Goal: Navigation & Orientation: Find specific page/section

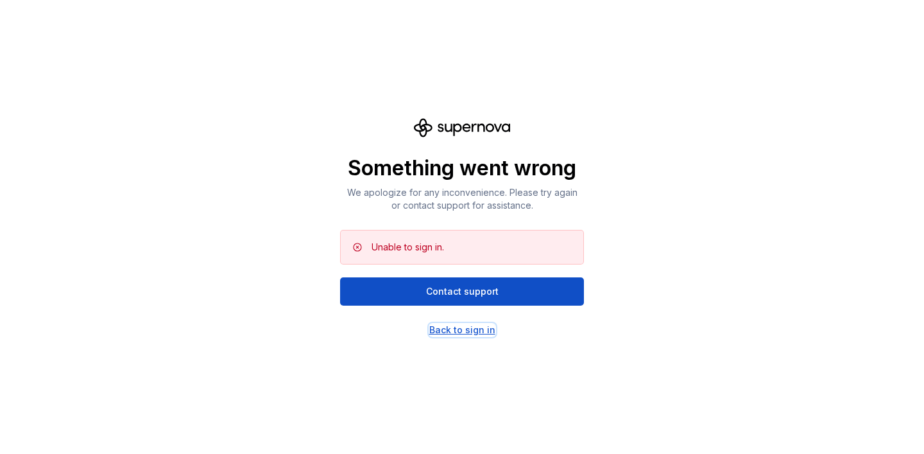
click at [465, 323] on div "Back to sign in" at bounding box center [462, 329] width 66 height 13
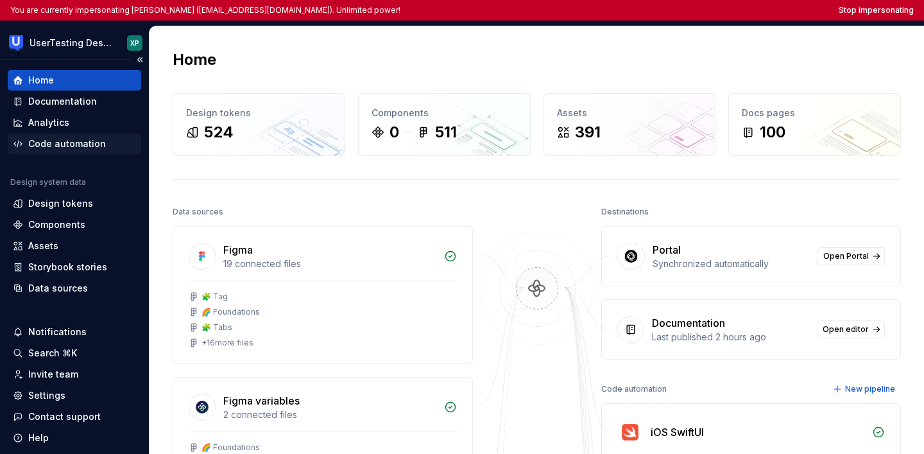
click at [87, 148] on div "Code automation" at bounding box center [67, 143] width 78 height 13
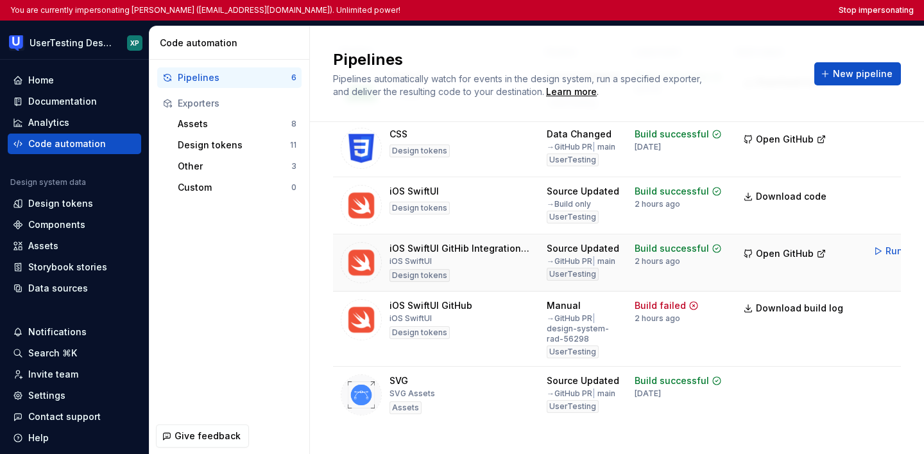
scroll to position [144, 0]
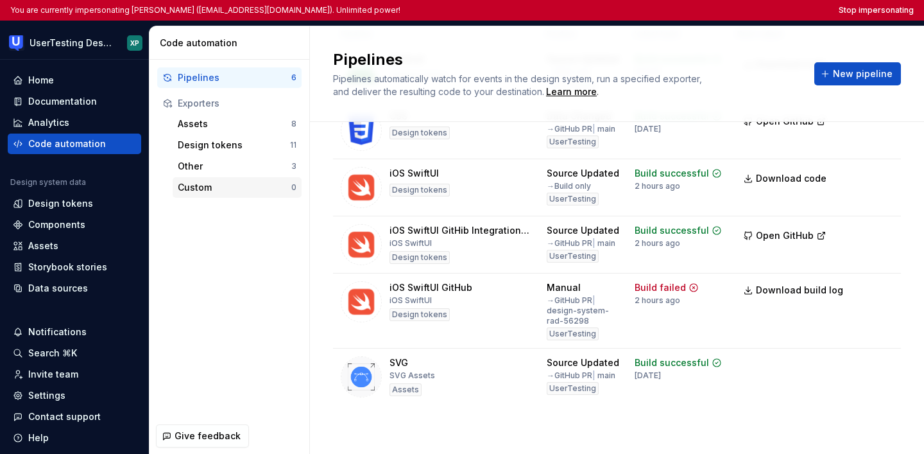
click at [205, 188] on div "Custom" at bounding box center [235, 187] width 114 height 13
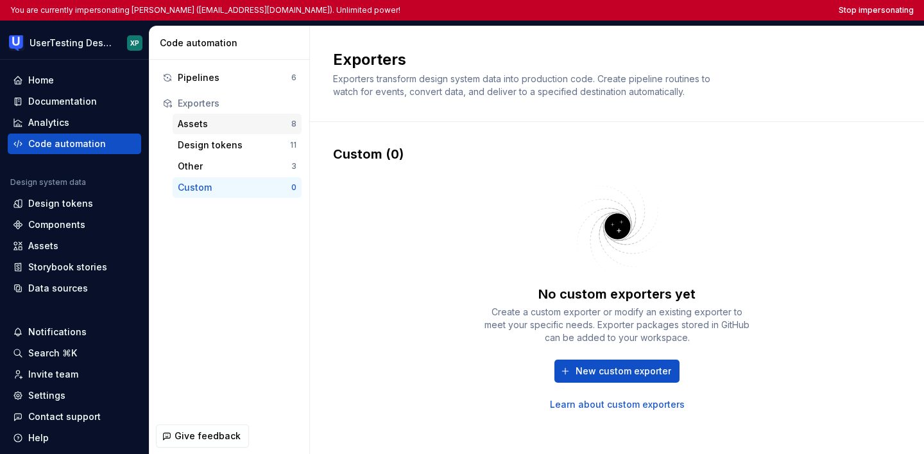
click at [235, 117] on div "Assets" at bounding box center [235, 123] width 114 height 13
click at [225, 70] on div "Pipelines 6" at bounding box center [229, 77] width 144 height 21
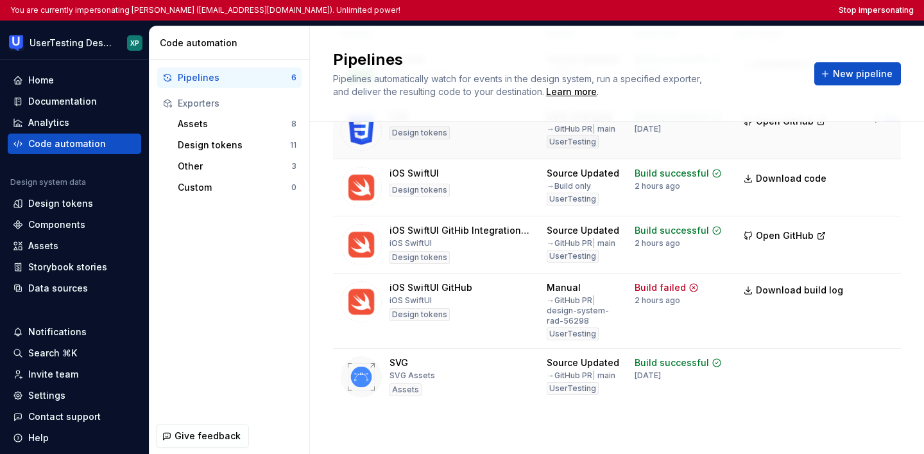
scroll to position [144, 0]
